Goal: Task Accomplishment & Management: Manage account settings

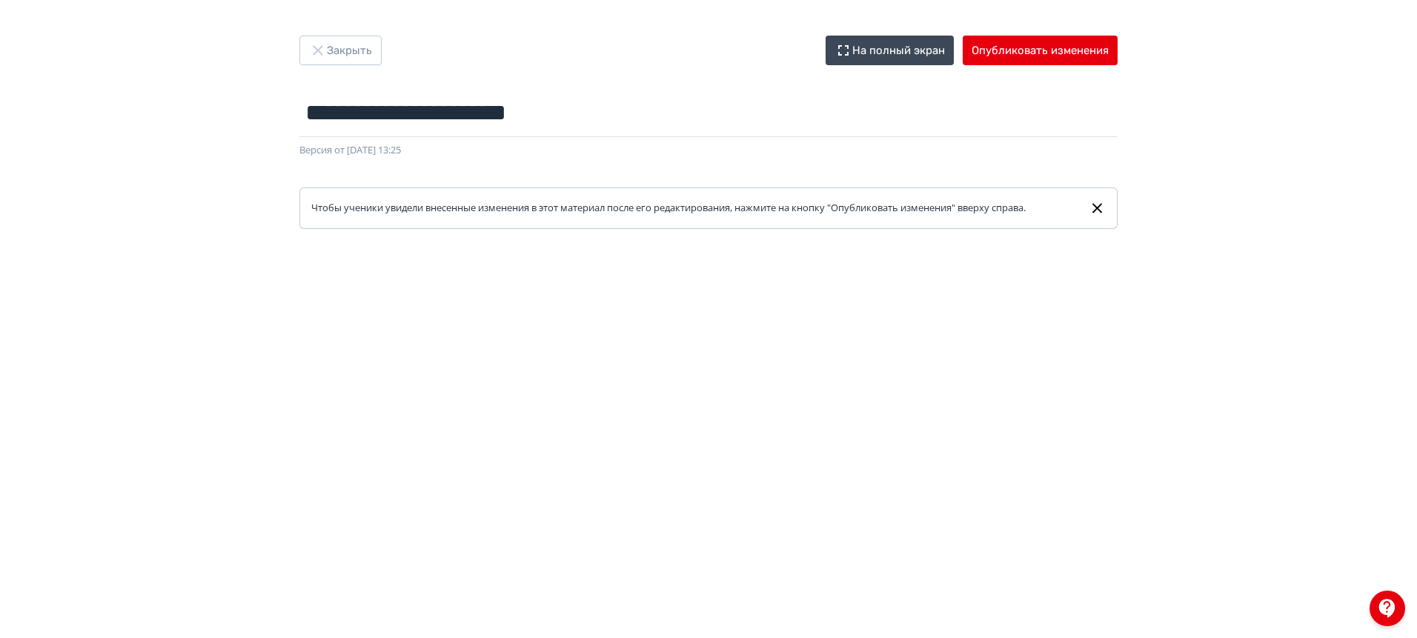
click at [314, 69] on div "**********" at bounding box center [709, 132] width 890 height 193
click at [342, 52] on button "Закрыть" at bounding box center [341, 51] width 82 height 30
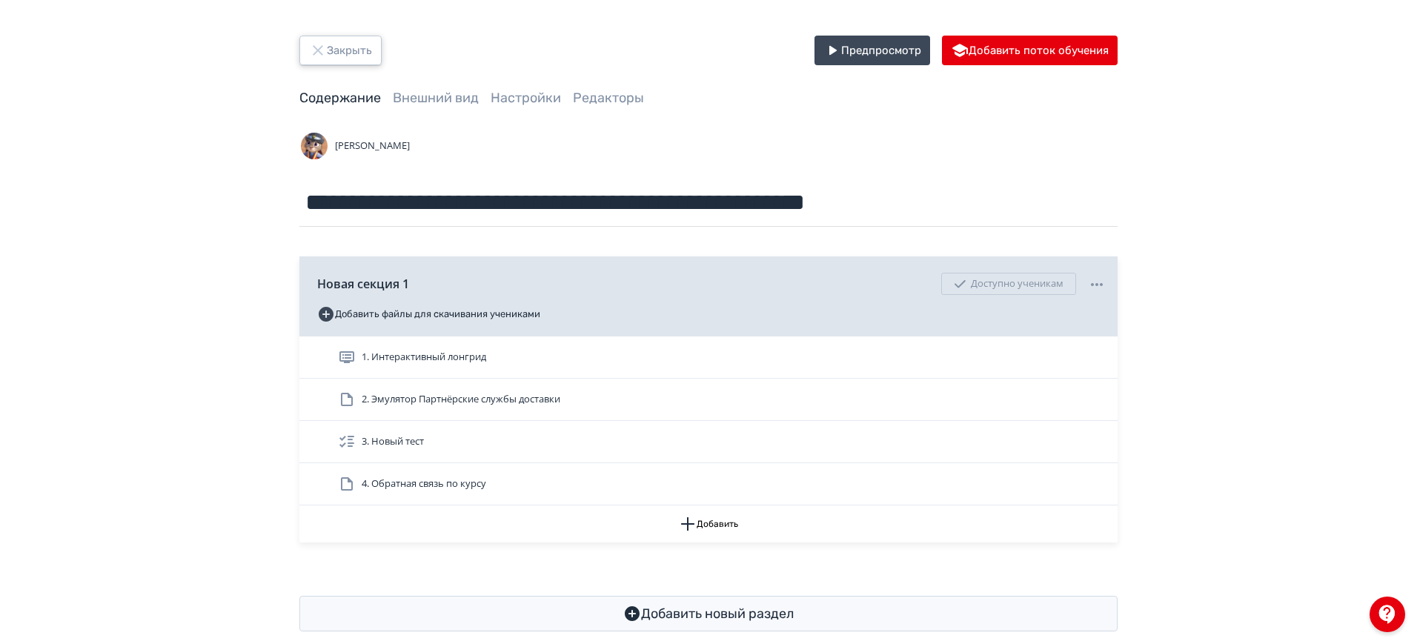
click at [351, 48] on button "Закрыть" at bounding box center [341, 51] width 82 height 30
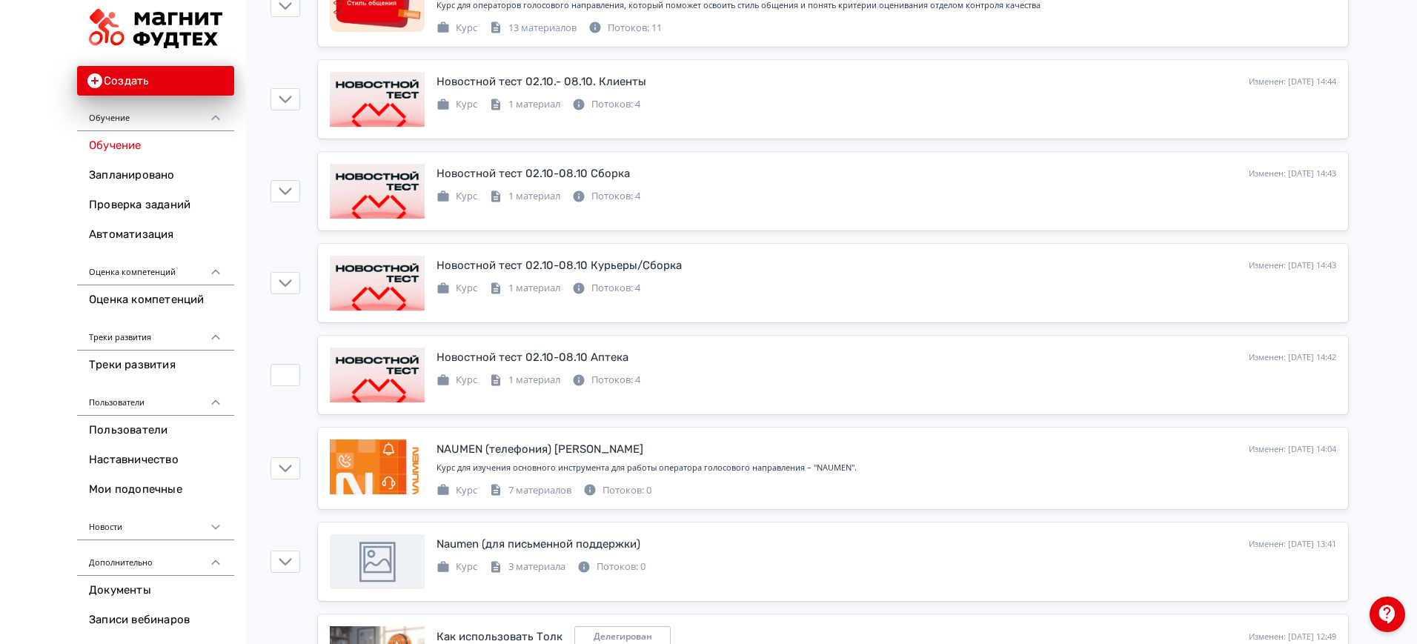
scroll to position [371, 0]
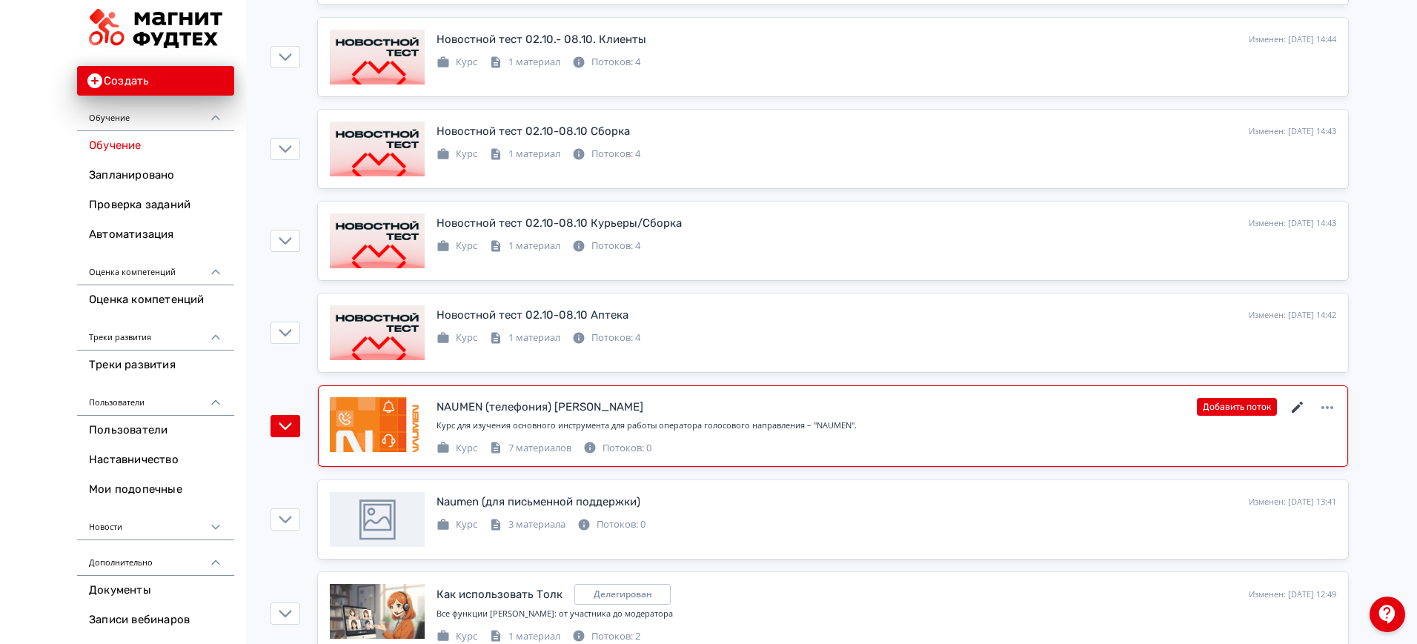
click at [1297, 407] on icon at bounding box center [1297, 407] width 11 height 11
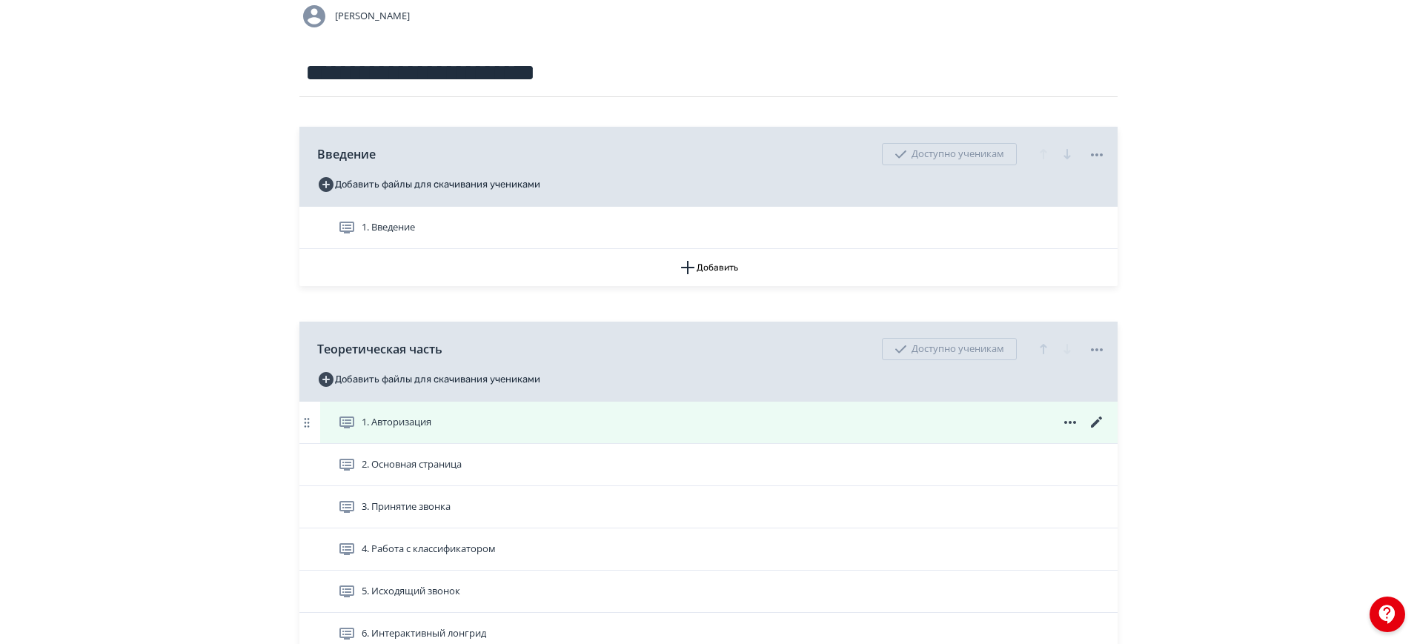
scroll to position [210, 0]
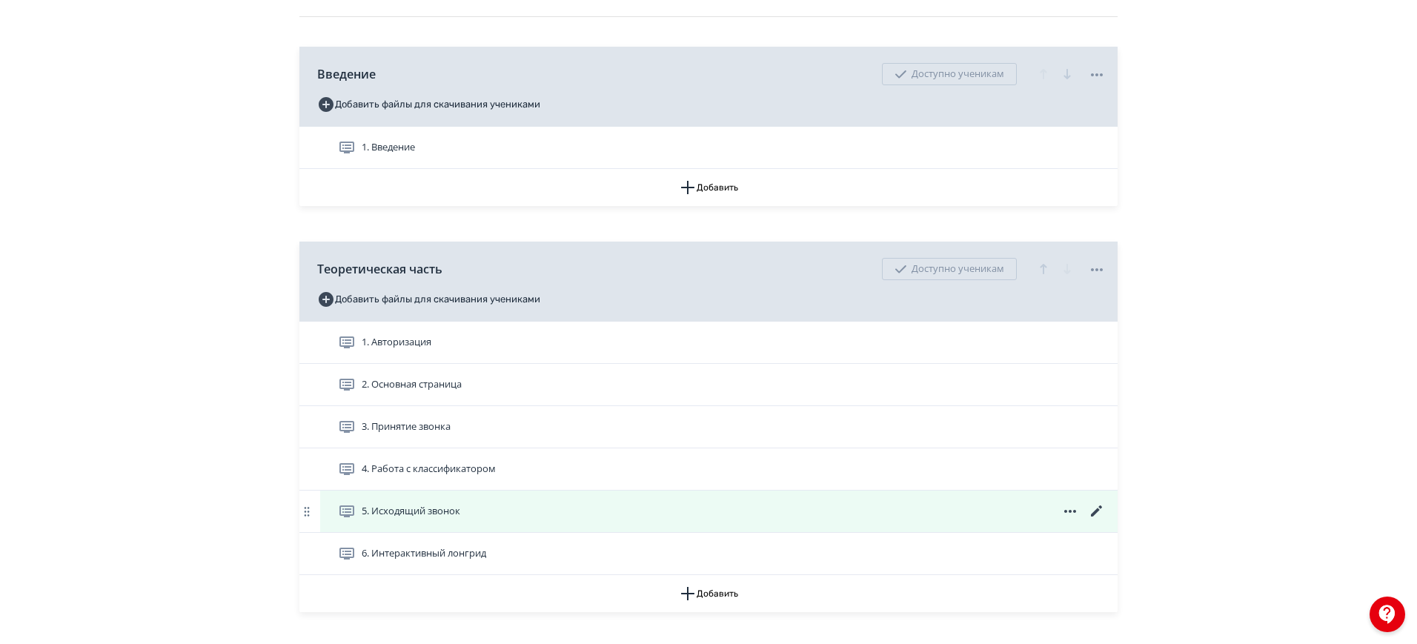
click at [518, 517] on div "5. Исходящий звонок" at bounding box center [722, 512] width 768 height 18
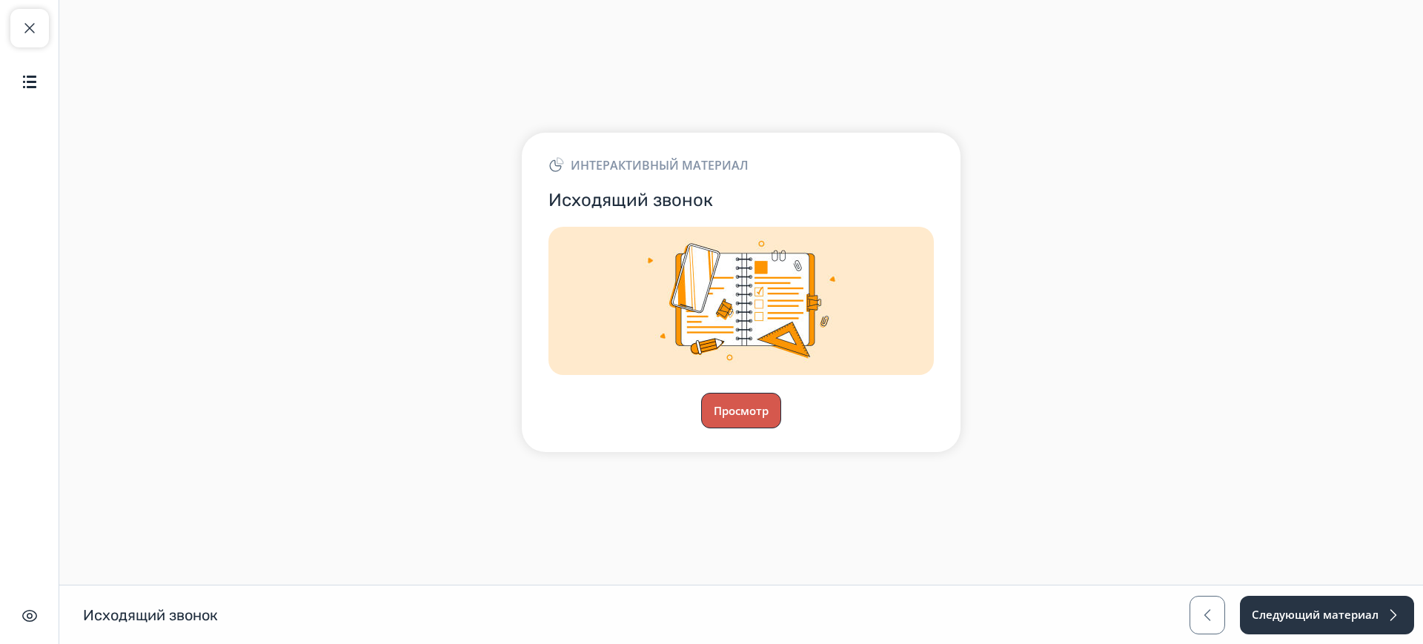
click at [747, 417] on button "Просмотр" at bounding box center [741, 411] width 80 height 36
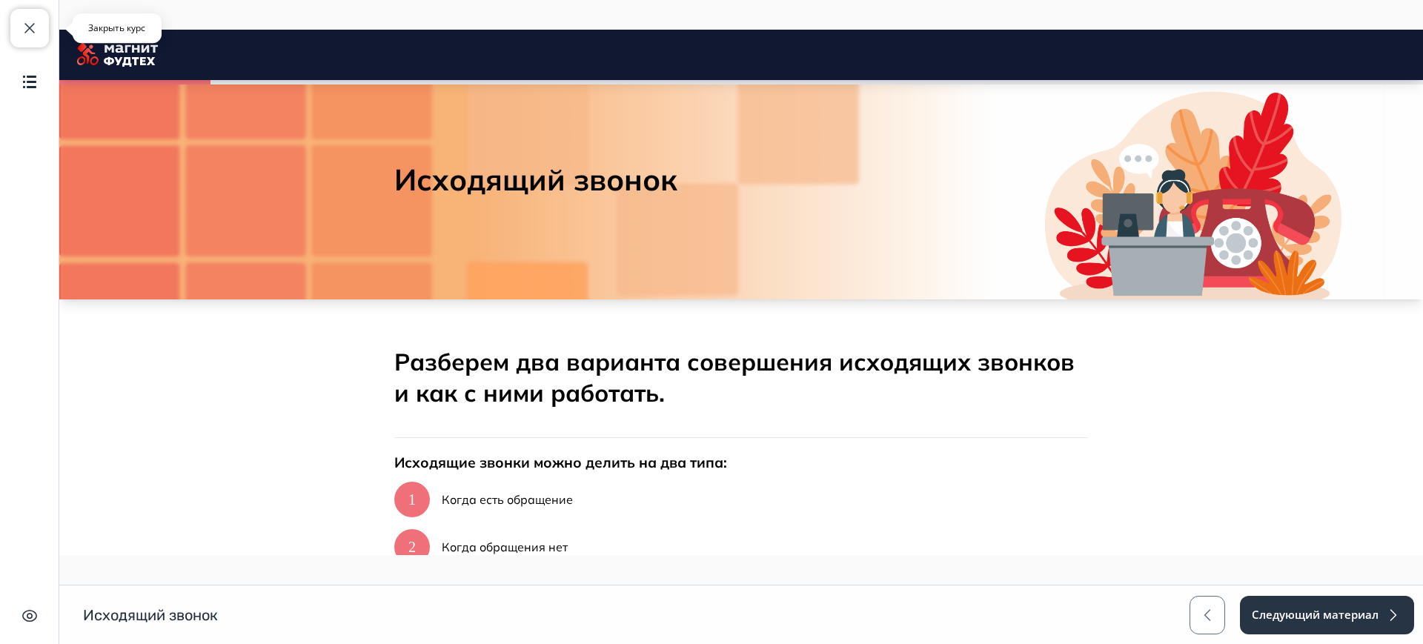
click at [32, 30] on span "button" at bounding box center [30, 28] width 18 height 18
